Goal: Information Seeking & Learning: Check status

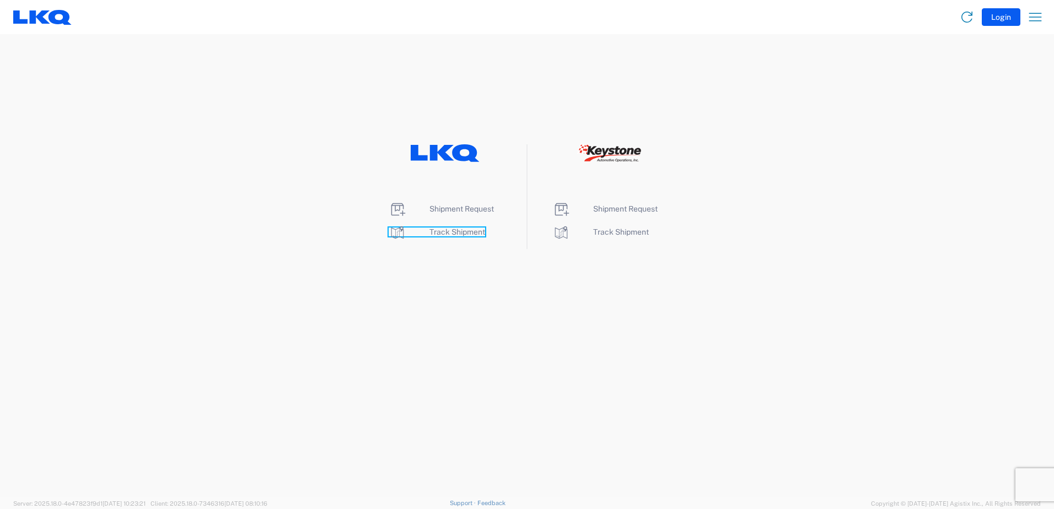
click at [451, 232] on span "Track Shipment" at bounding box center [457, 232] width 56 height 9
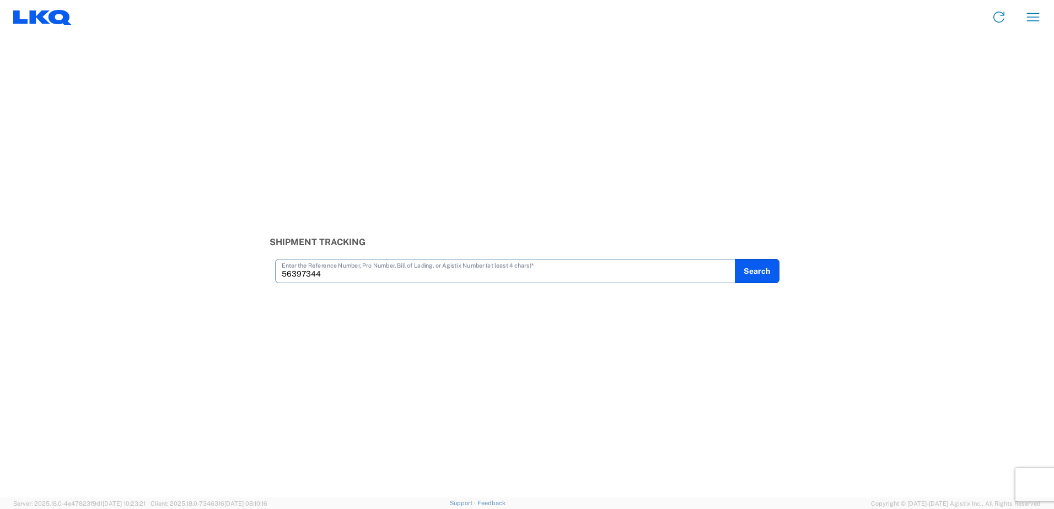
type input "56397344"
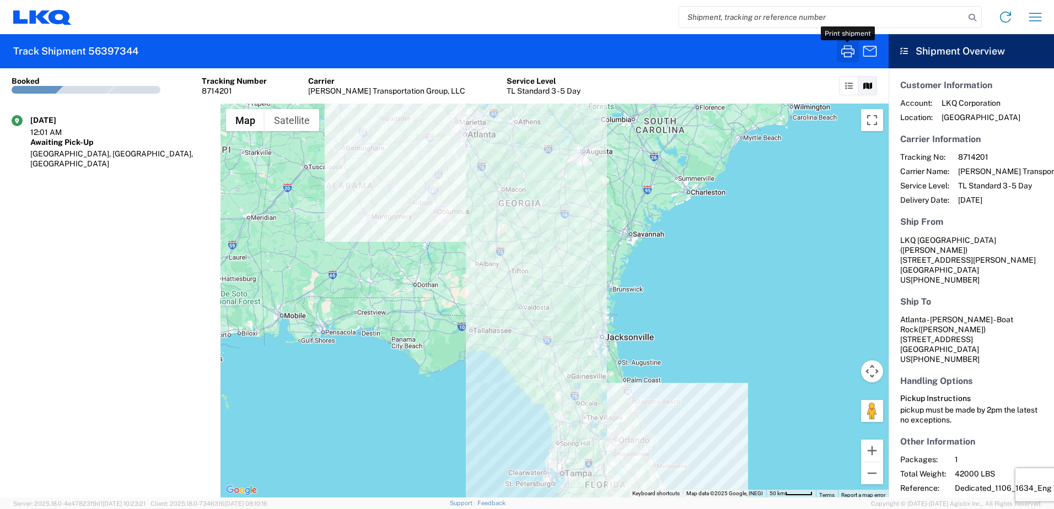
click at [843, 47] on icon "button" at bounding box center [848, 51] width 18 height 18
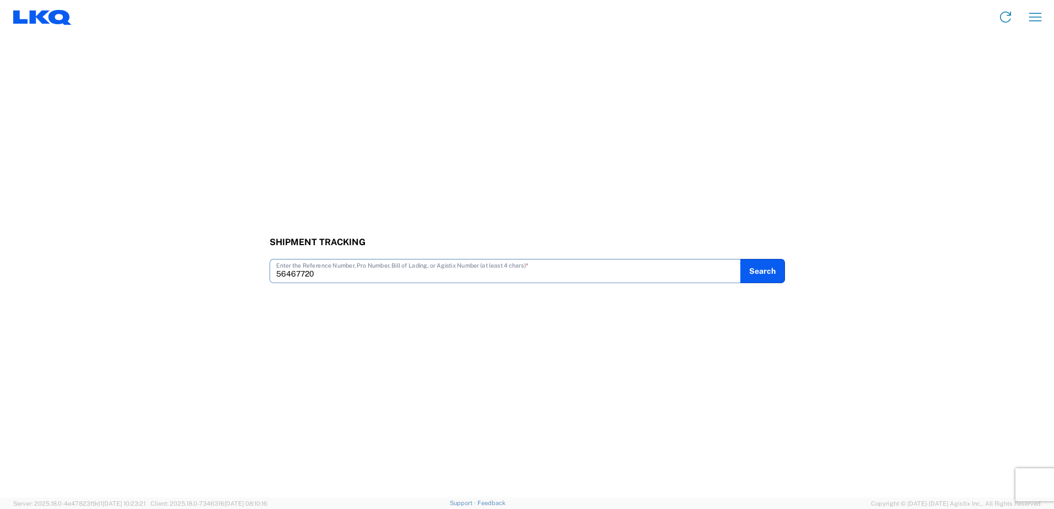
type input "56467720"
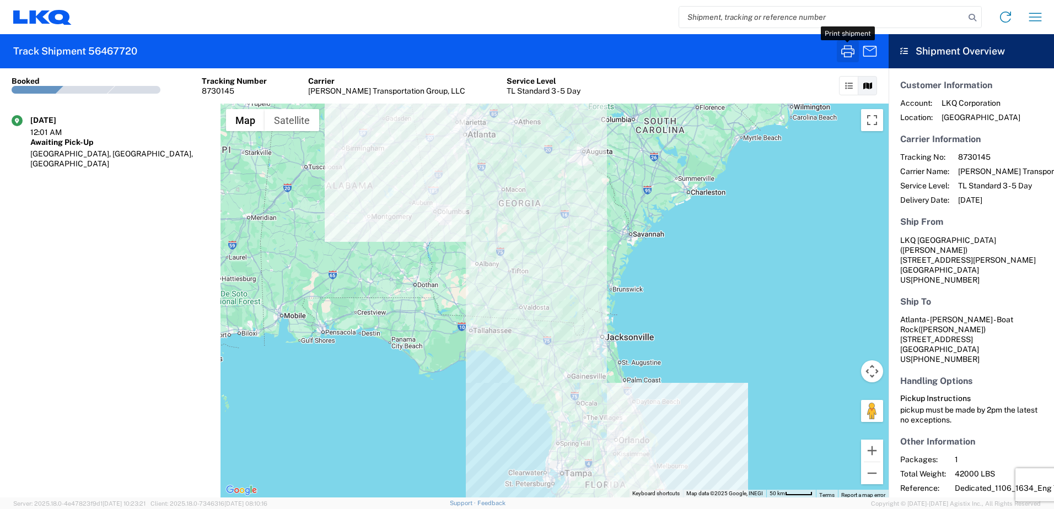
click at [844, 52] on icon "button" at bounding box center [848, 51] width 18 height 18
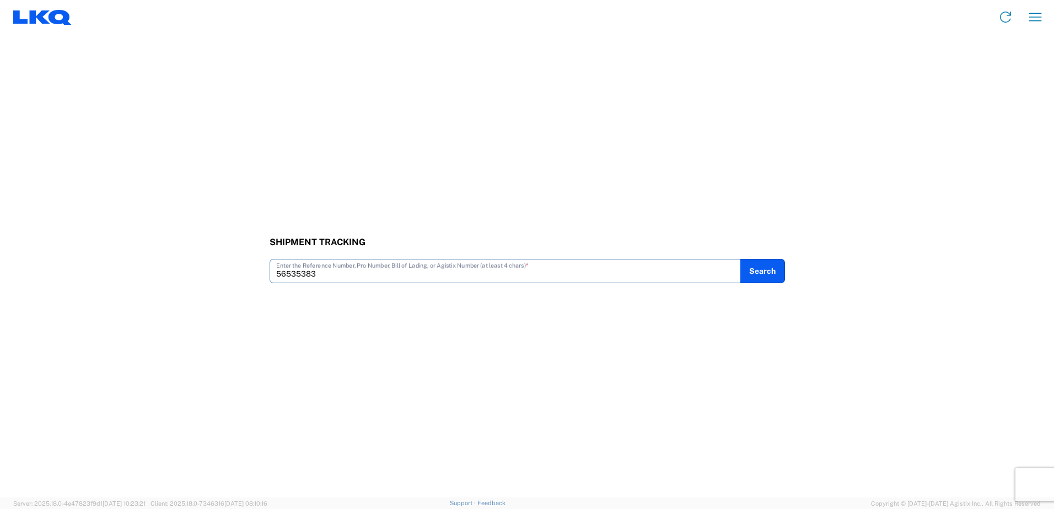
type input "56535383"
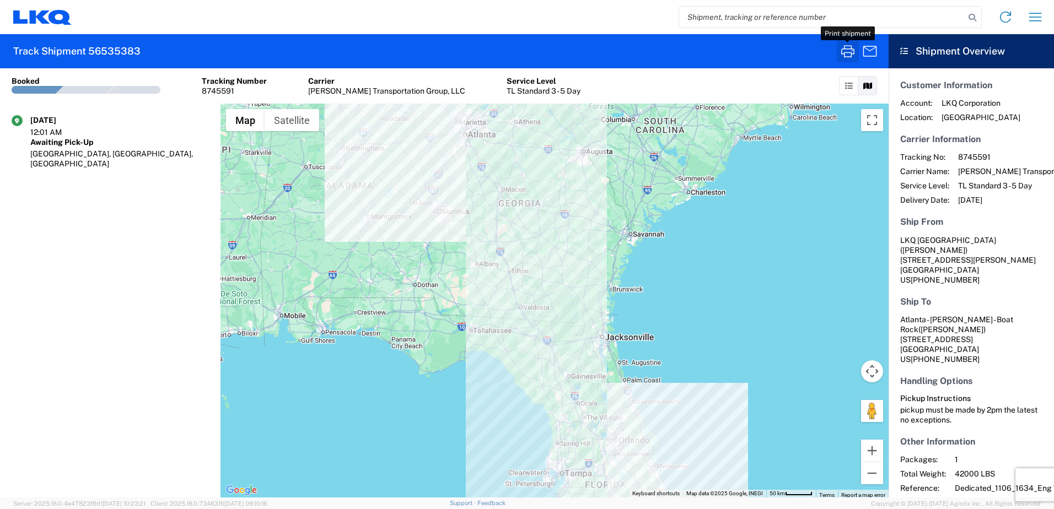
click at [846, 49] on icon "button" at bounding box center [848, 51] width 18 height 18
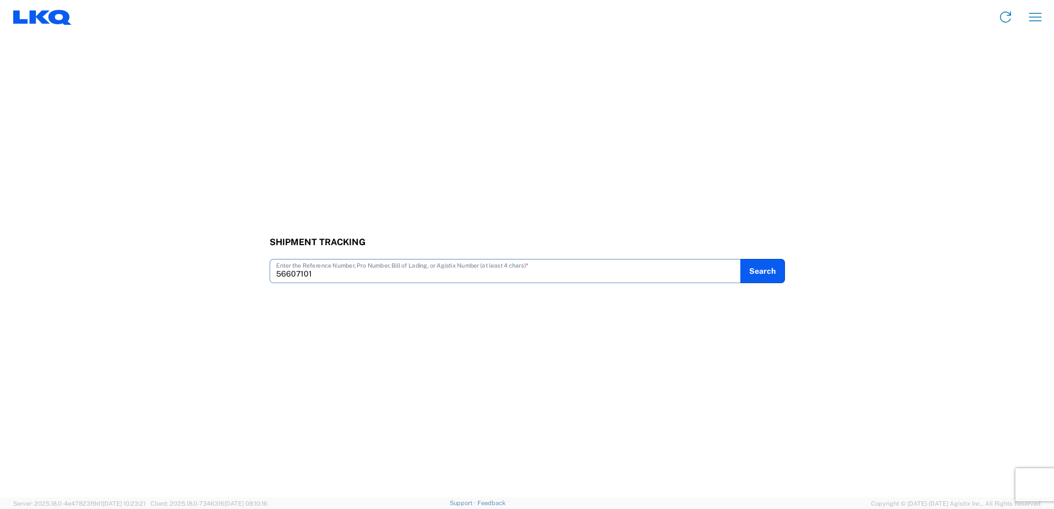
type input "56607101"
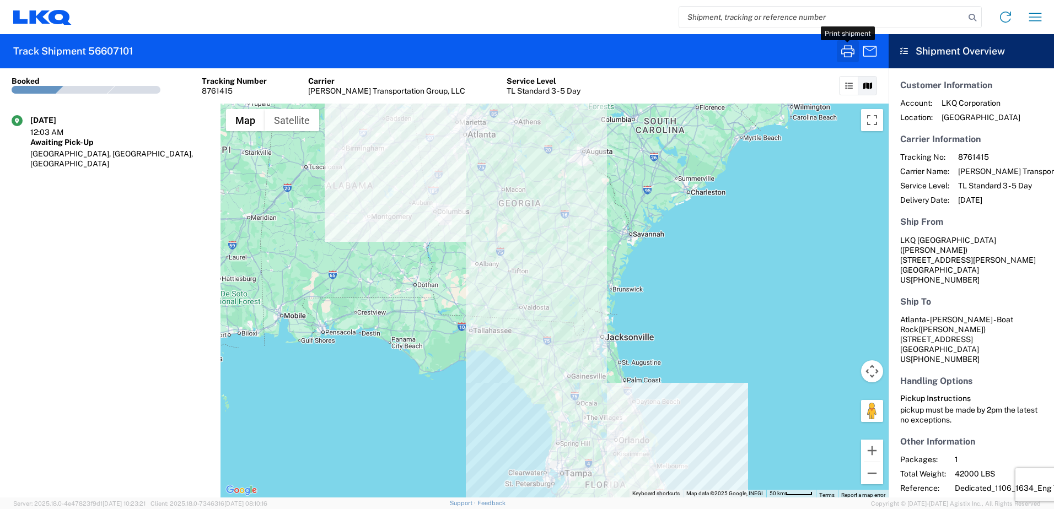
click at [848, 52] on icon "button" at bounding box center [847, 51] width 13 height 12
